Goal: Browse casually

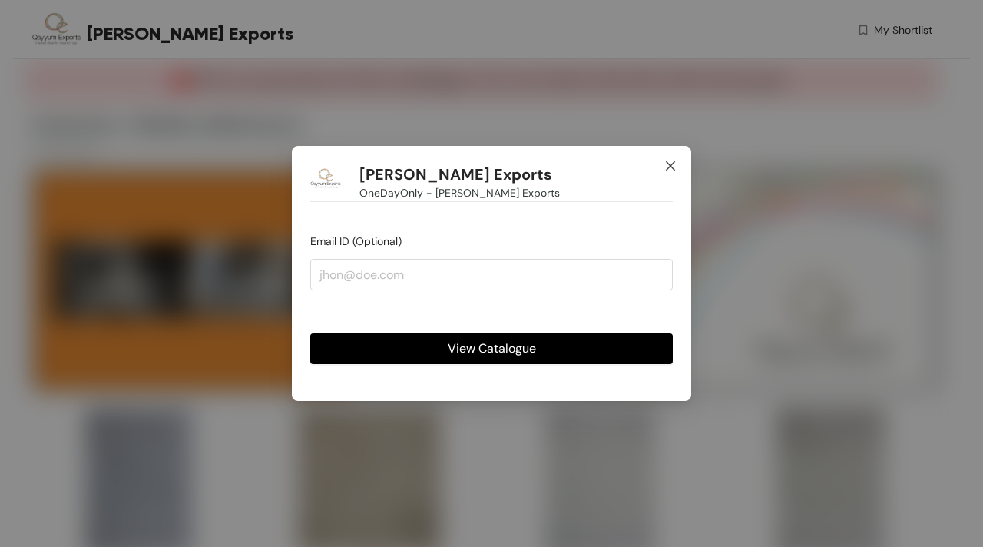
click at [670, 168] on icon "close" at bounding box center [670, 166] width 12 height 12
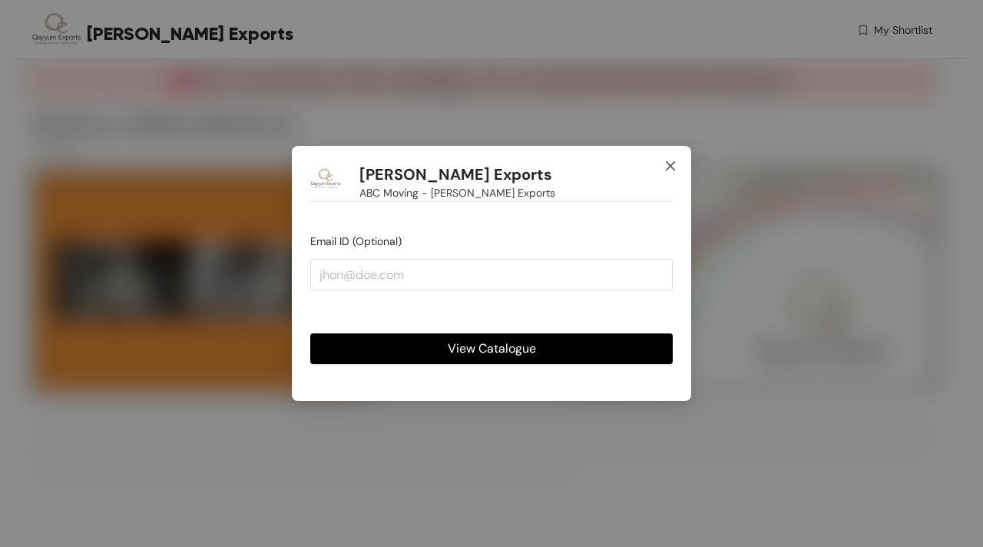
click at [674, 167] on icon "close" at bounding box center [670, 166] width 12 height 12
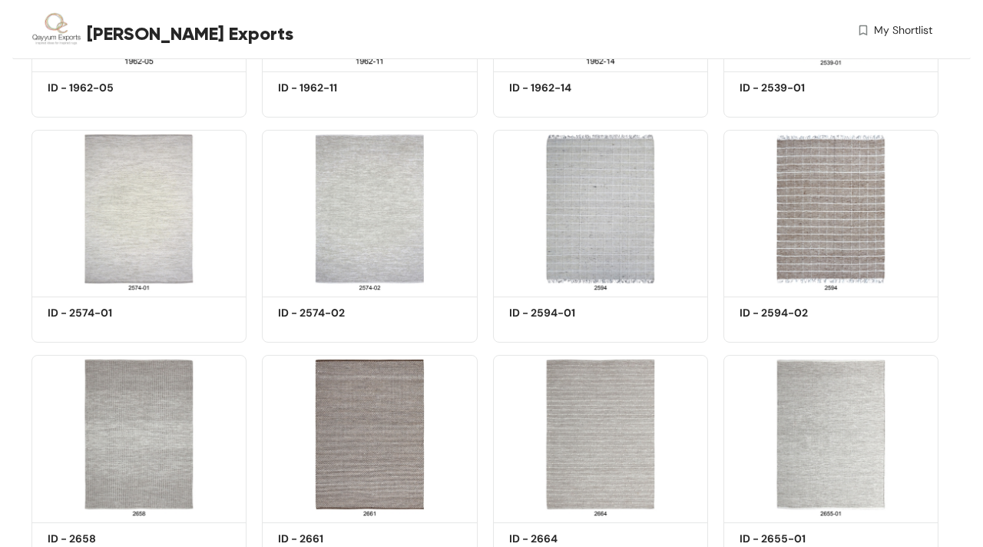
scroll to position [4500, 0]
